Goal: Transaction & Acquisition: Purchase product/service

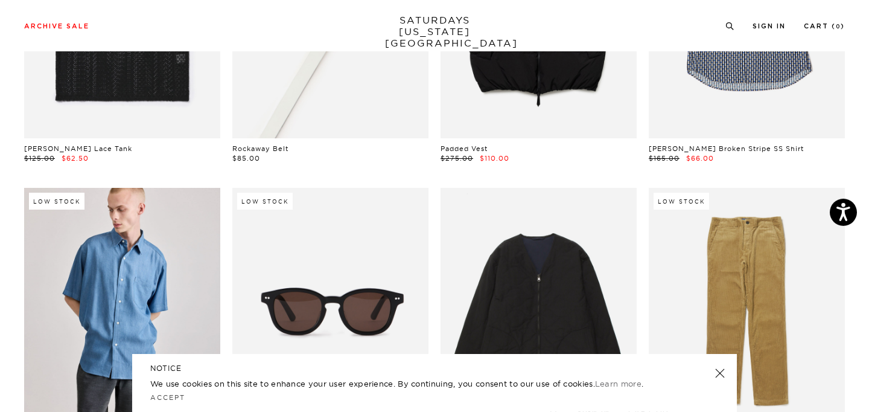
scroll to position [651, 0]
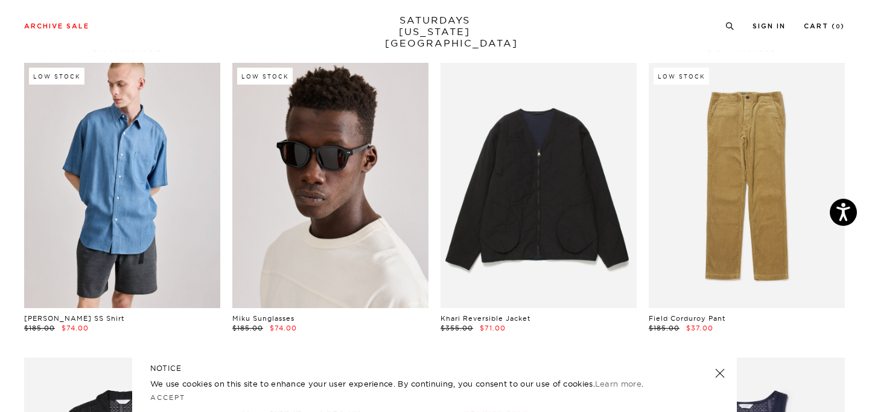
click at [340, 212] on link at bounding box center [330, 185] width 196 height 245
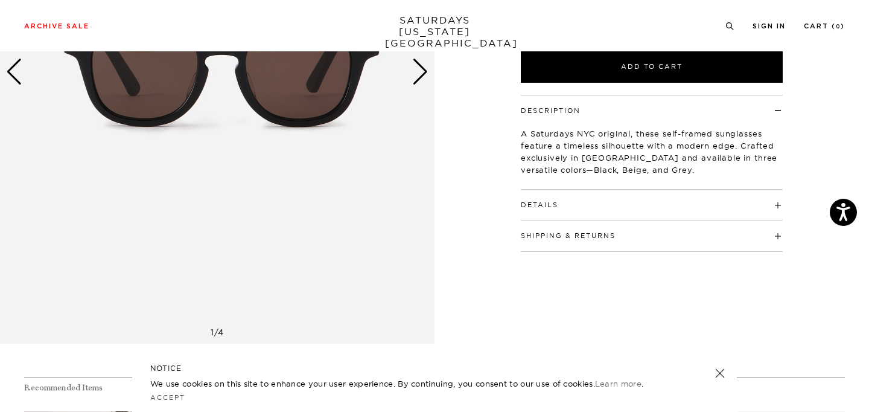
scroll to position [273, 0]
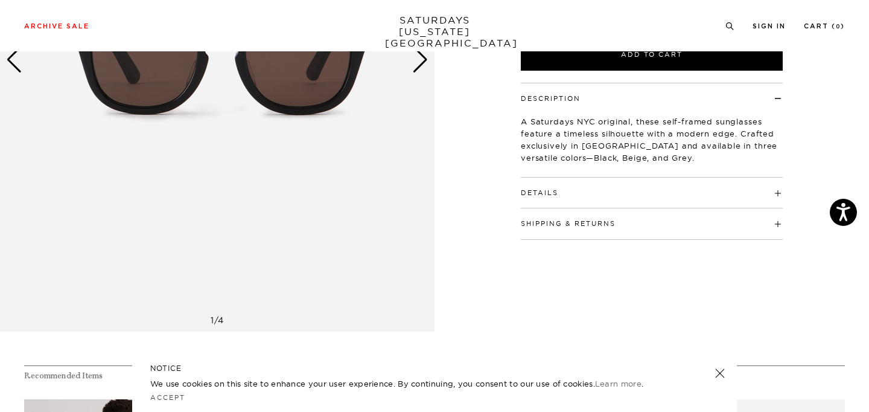
click at [574, 195] on h4 "Details" at bounding box center [652, 187] width 262 height 20
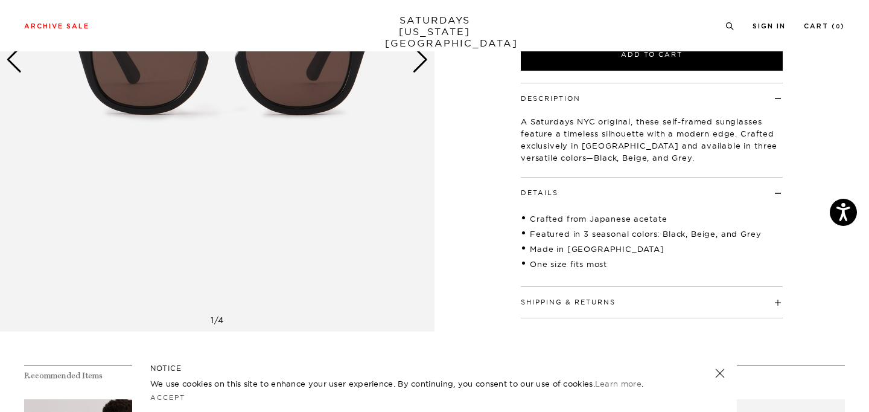
click at [574, 194] on h4 "Details" at bounding box center [652, 187] width 262 height 20
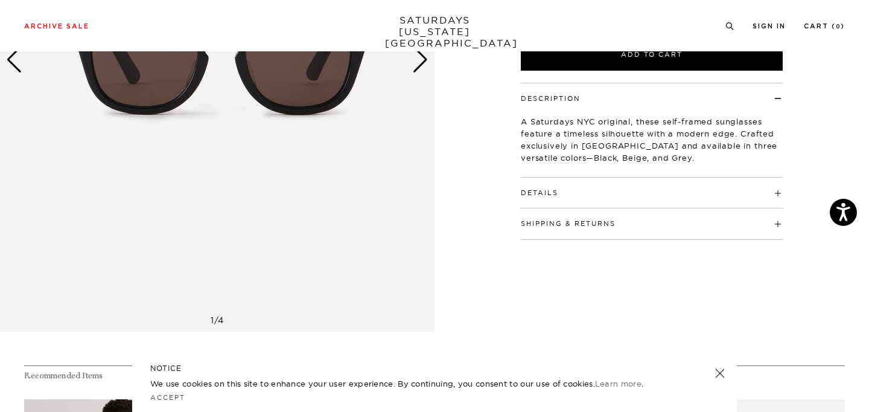
click at [577, 219] on h4 "Shipping & Returns" at bounding box center [652, 218] width 262 height 20
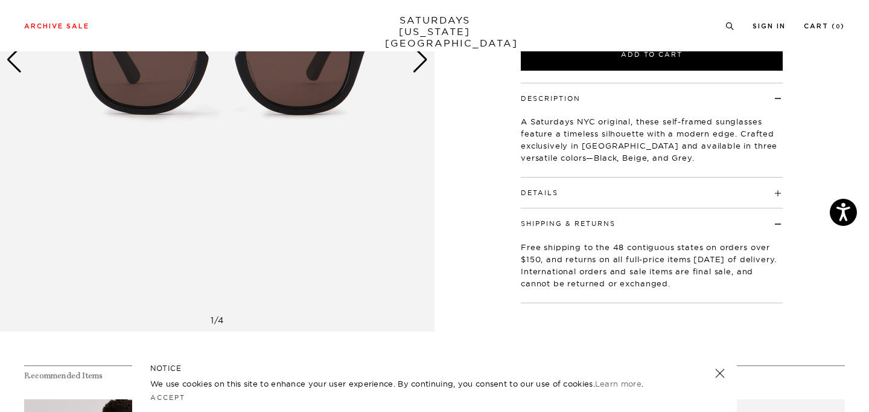
click at [577, 224] on button "Shipping & Returns" at bounding box center [568, 223] width 95 height 7
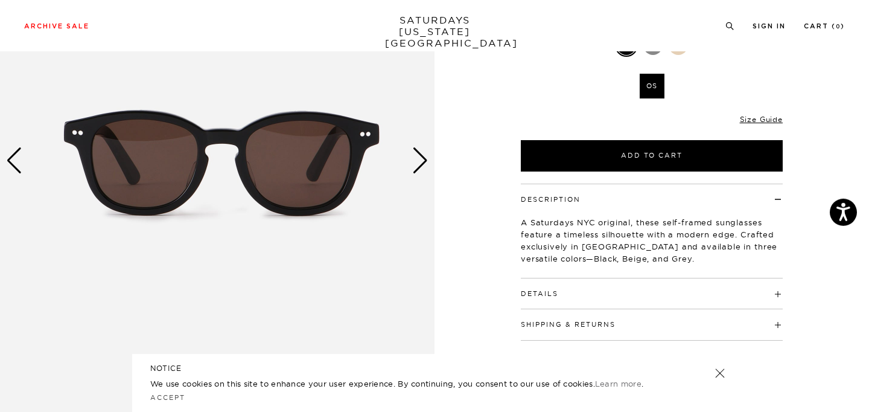
scroll to position [132, 0]
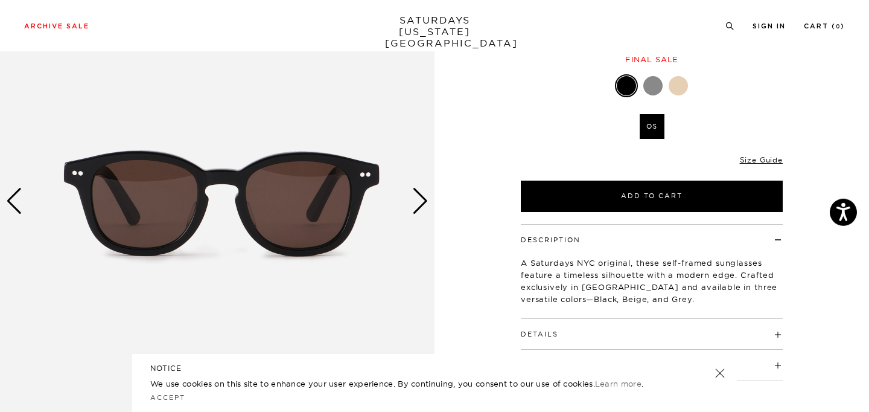
click at [423, 192] on div "Next slide" at bounding box center [420, 201] width 16 height 27
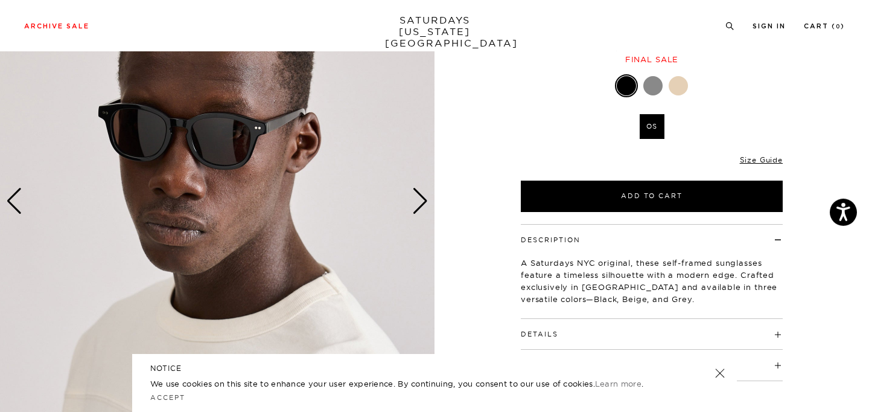
click at [423, 196] on div "Next slide" at bounding box center [420, 201] width 16 height 27
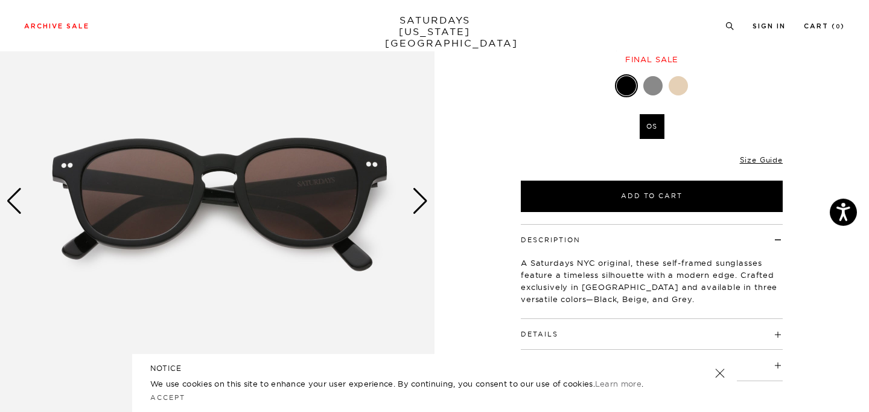
click at [423, 196] on div "Next slide" at bounding box center [420, 201] width 16 height 27
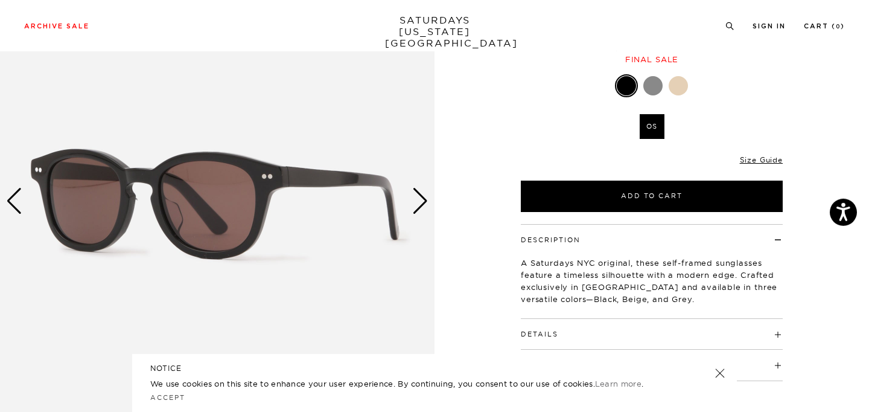
click at [423, 196] on div "Next slide" at bounding box center [420, 201] width 16 height 27
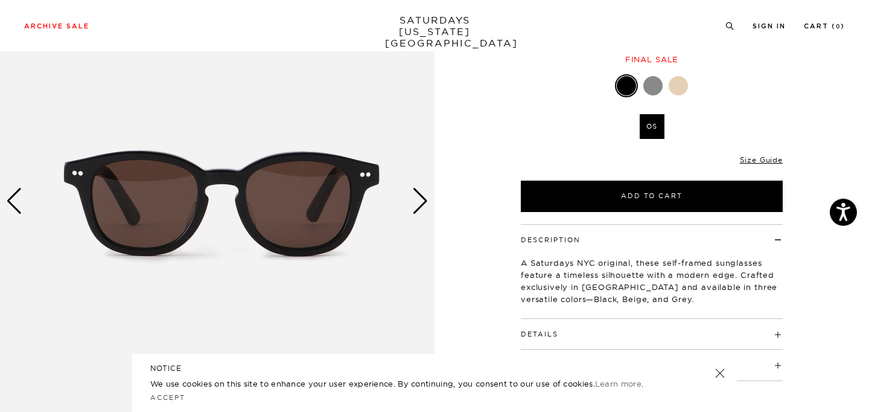
click at [423, 196] on div "Next slide" at bounding box center [420, 201] width 16 height 27
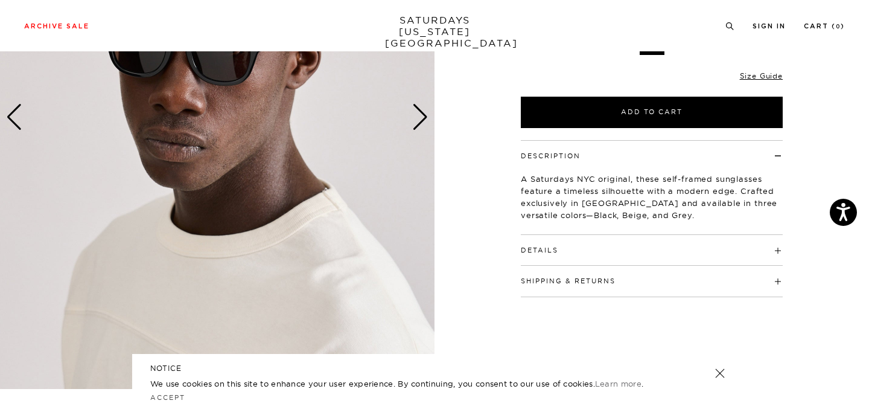
scroll to position [215, 0]
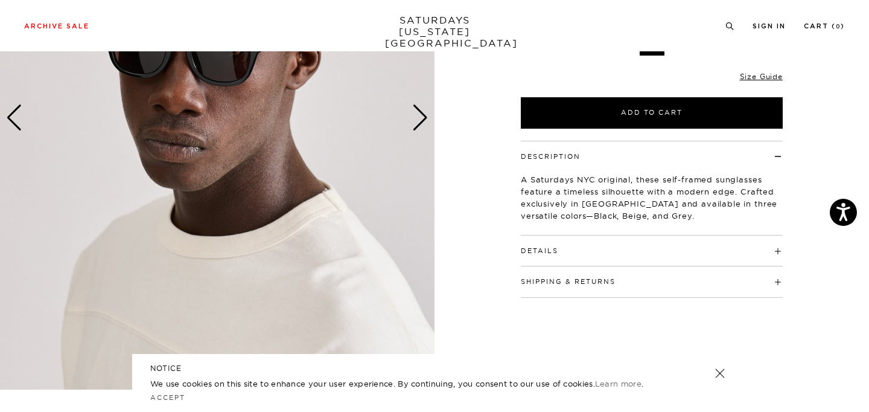
click at [544, 278] on button "Shipping & Returns" at bounding box center [568, 281] width 95 height 7
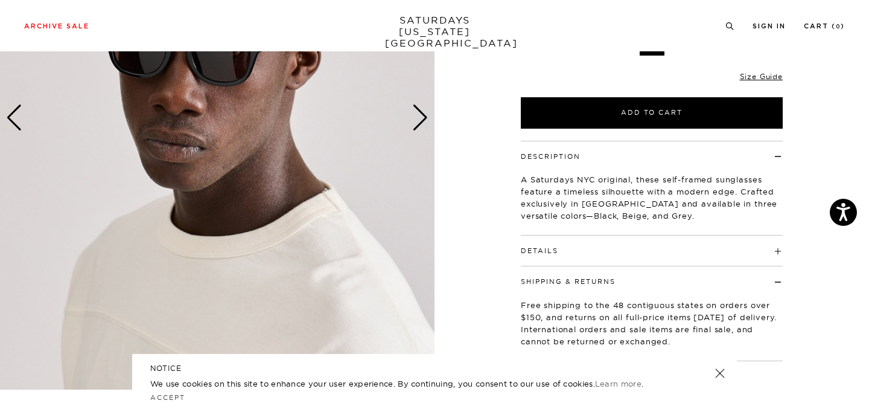
click at [544, 278] on button "Shipping & Returns" at bounding box center [568, 281] width 95 height 7
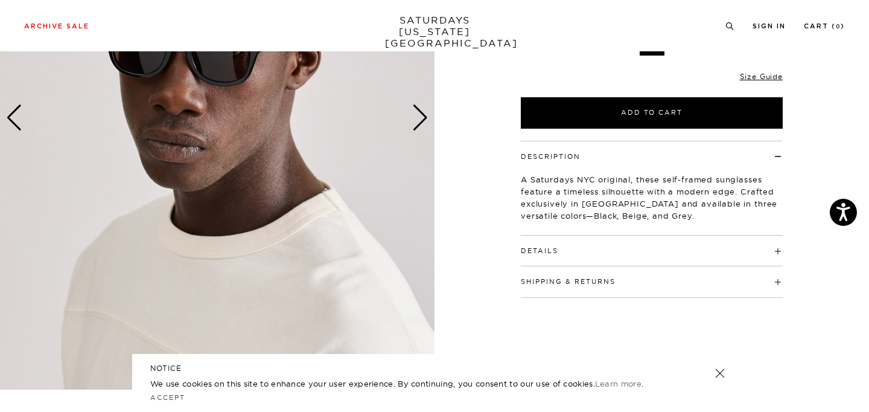
click at [545, 249] on button "Details" at bounding box center [539, 250] width 37 height 7
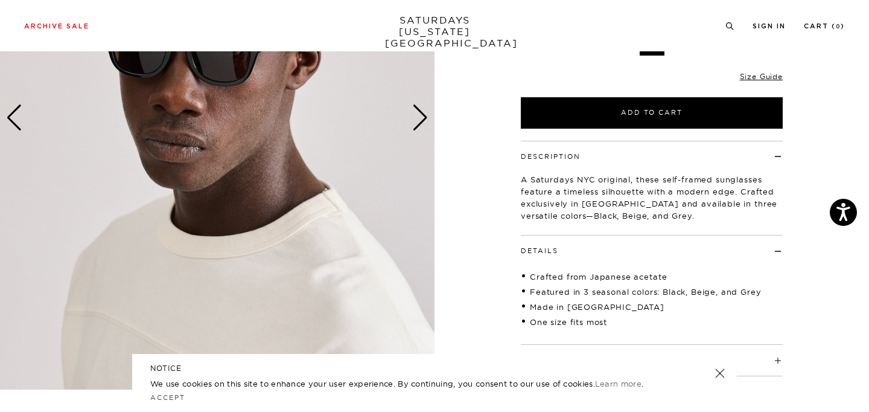
click at [545, 249] on button "Details" at bounding box center [539, 250] width 37 height 7
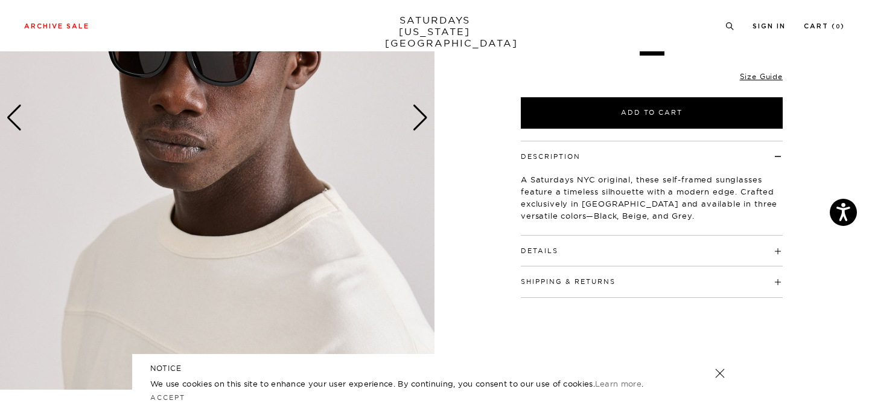
scroll to position [0, 0]
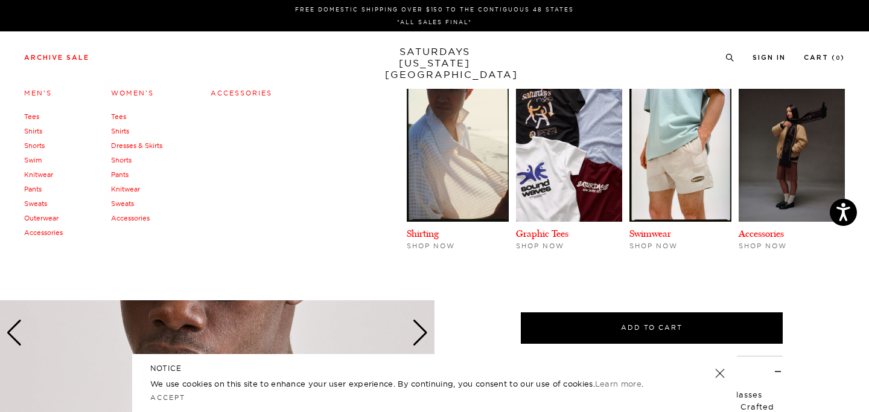
click at [46, 53] on li "Archive Sale Men's Tees Shirts Shorts Swim Knitwear Pants Sweats Outerwear" at bounding box center [56, 56] width 65 height 11
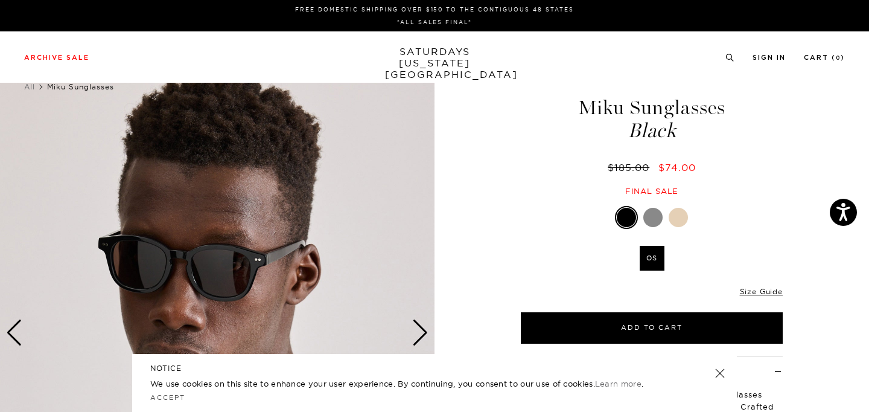
click at [654, 212] on div at bounding box center [652, 217] width 19 height 19
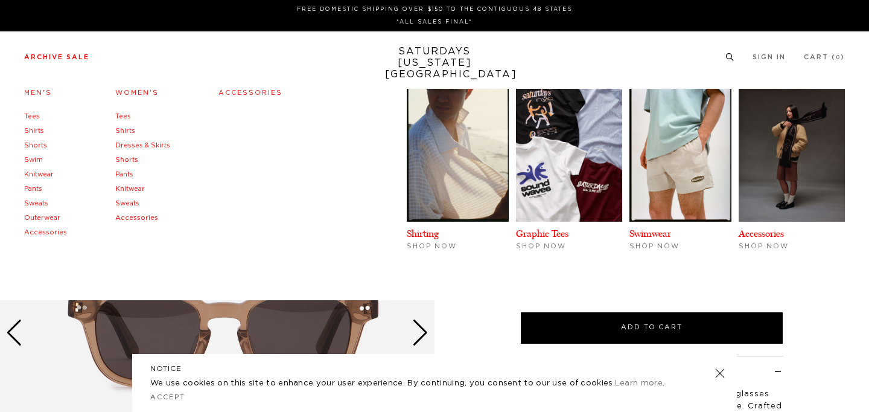
click at [44, 56] on link "Archive Sale" at bounding box center [56, 57] width 65 height 7
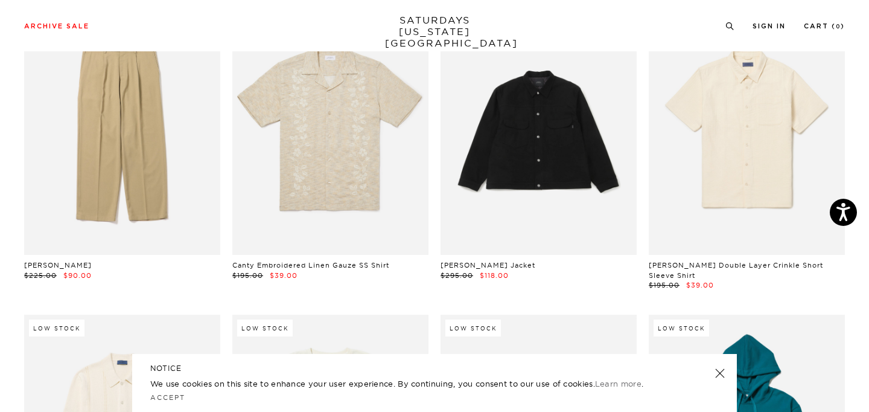
scroll to position [8267, 0]
